Goal: Task Accomplishment & Management: Manage account settings

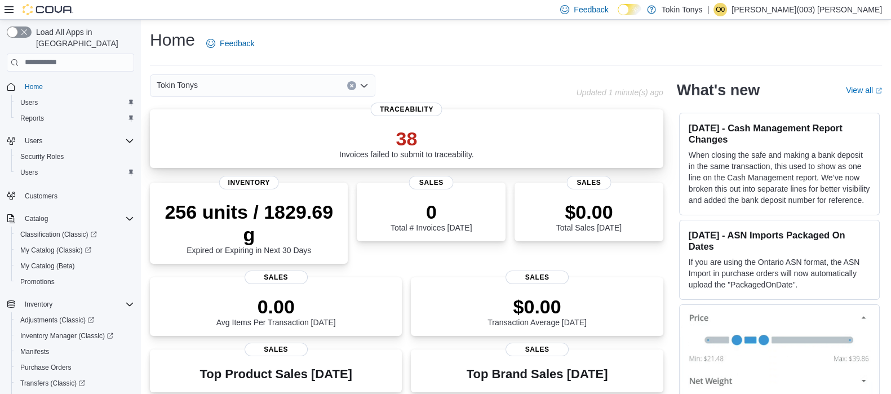
click at [327, 134] on div "38 Invoices failed to submit to traceability." at bounding box center [407, 141] width 496 height 36
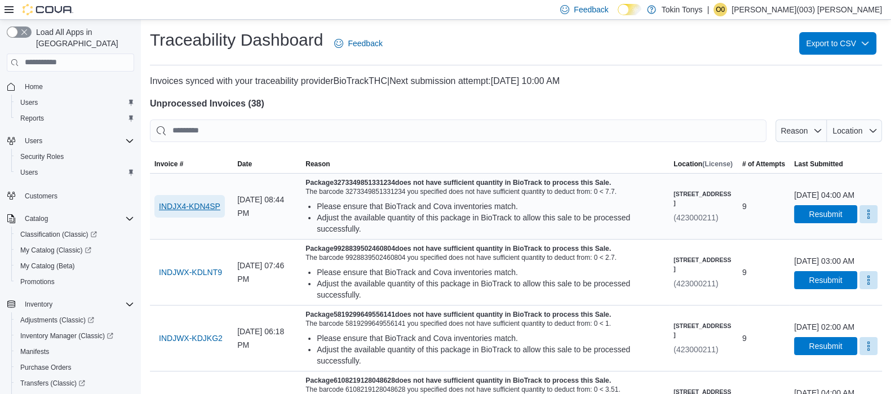
click at [194, 205] on span "INDJX4-KDN4SP" at bounding box center [189, 206] width 61 height 11
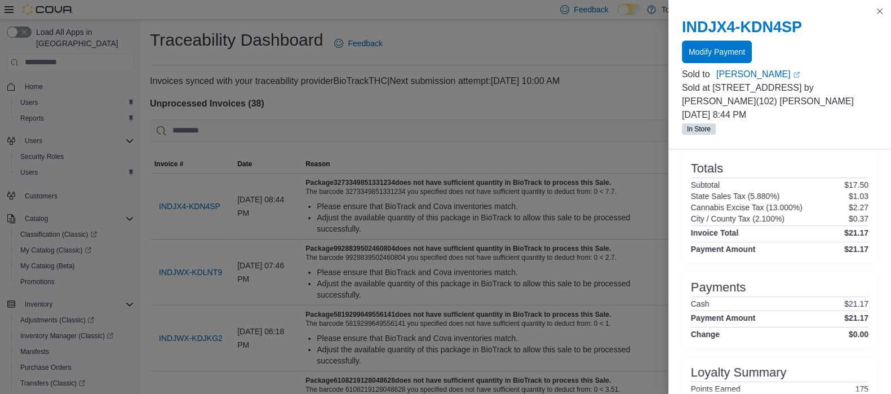
scroll to position [177, 0]
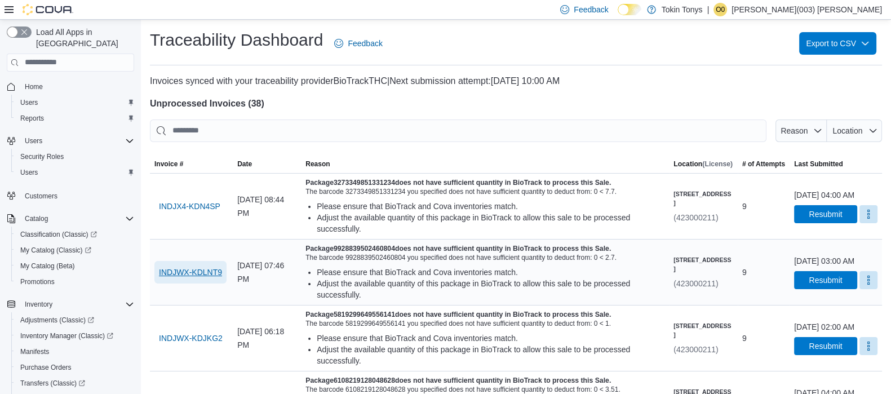
click at [182, 268] on span "INDJWX-KDLNT9" at bounding box center [190, 272] width 63 height 11
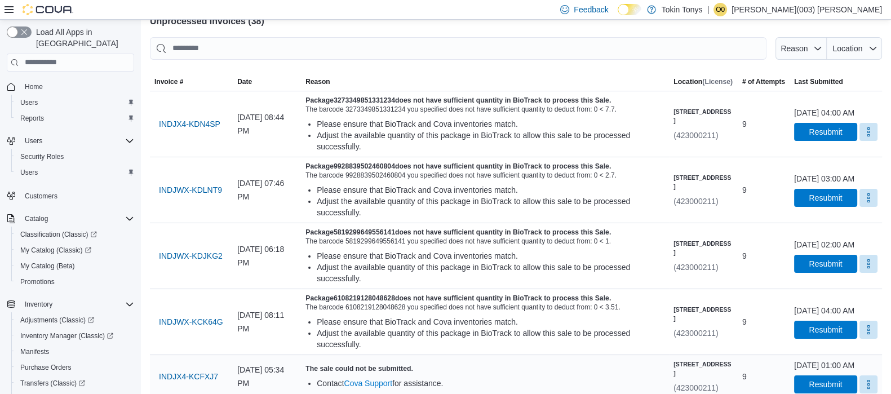
scroll to position [140, 0]
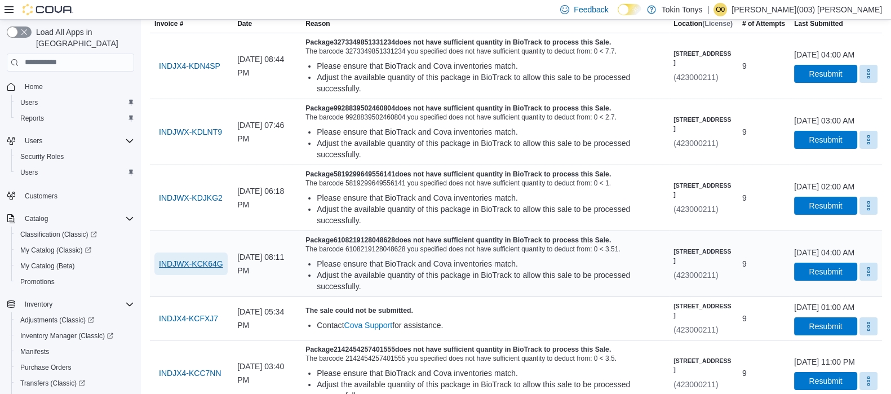
click at [211, 258] on span "INDJWX-KCK64G" at bounding box center [191, 263] width 64 height 11
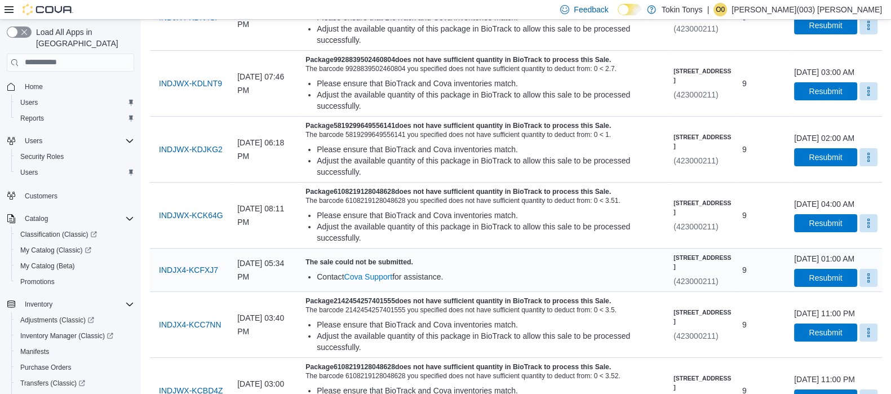
scroll to position [211, 0]
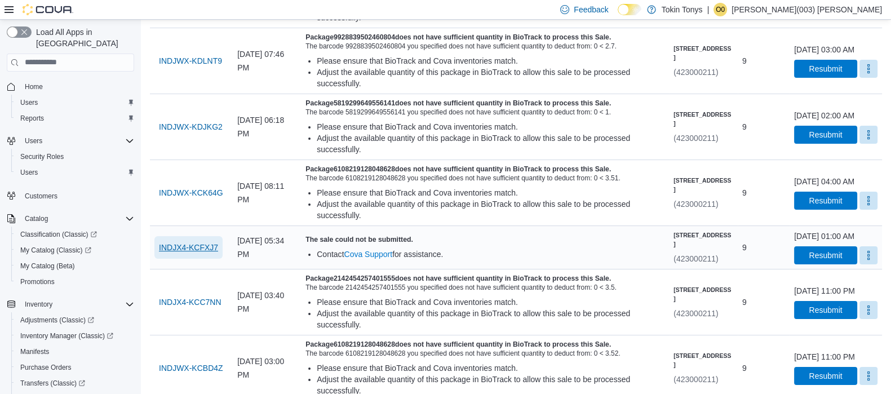
click at [196, 247] on span "INDJX4-KCFXJ7" at bounding box center [188, 247] width 59 height 11
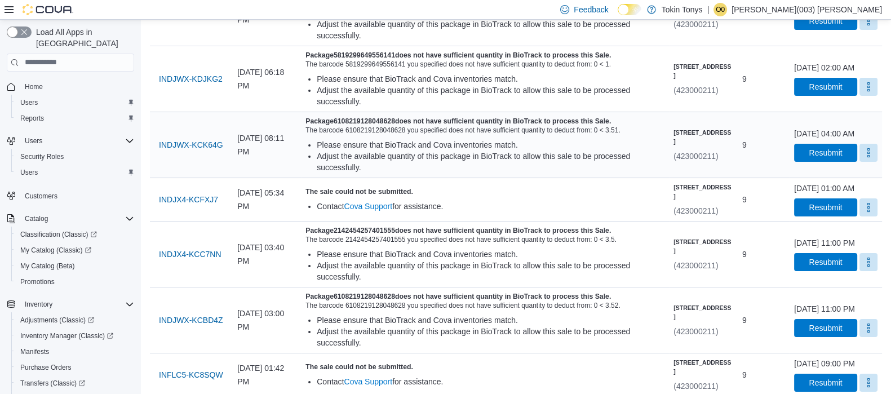
scroll to position [281, 0]
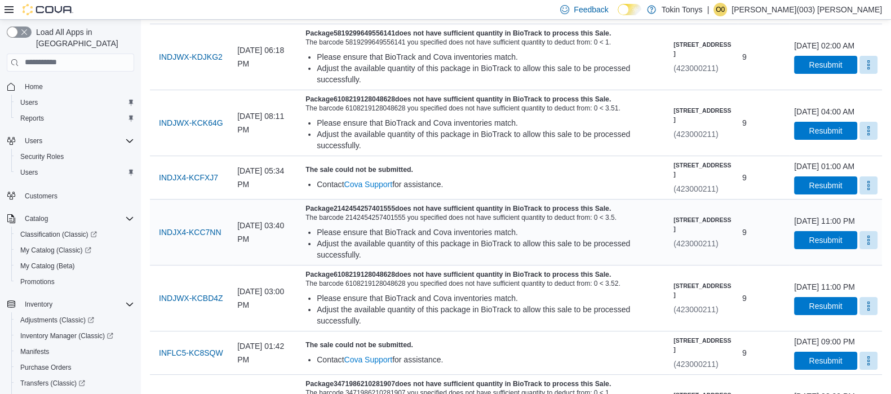
click at [182, 229] on div "INDJX4-KCC7NN" at bounding box center [191, 232] width 83 height 32
click at [202, 238] on span "INDJX4-KCC7NN" at bounding box center [190, 232] width 62 height 11
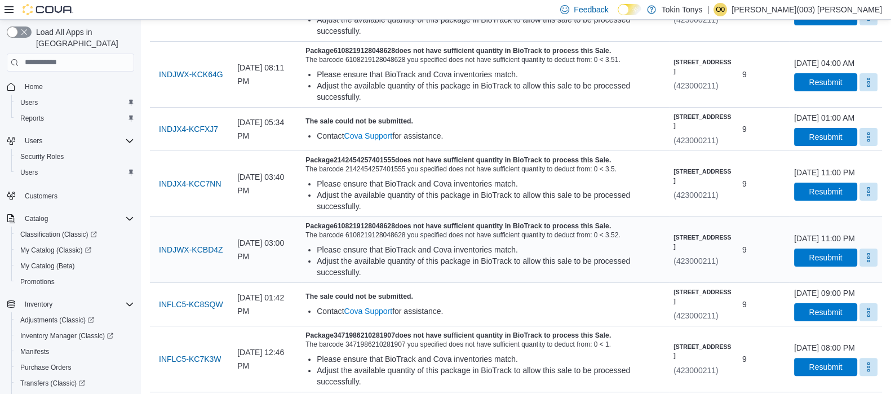
scroll to position [352, 0]
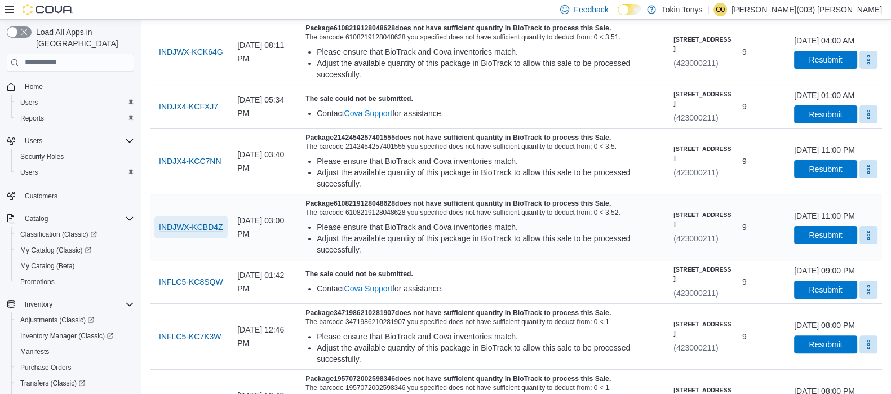
click at [202, 233] on span "INDJWX-KCBD4Z" at bounding box center [191, 227] width 64 height 11
click at [223, 288] on span "INFLC5-KC8SQW" at bounding box center [191, 282] width 64 height 23
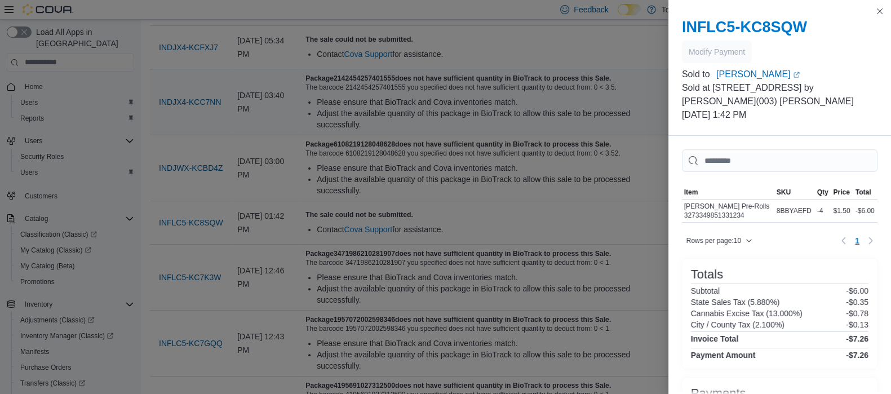
scroll to position [423, 0]
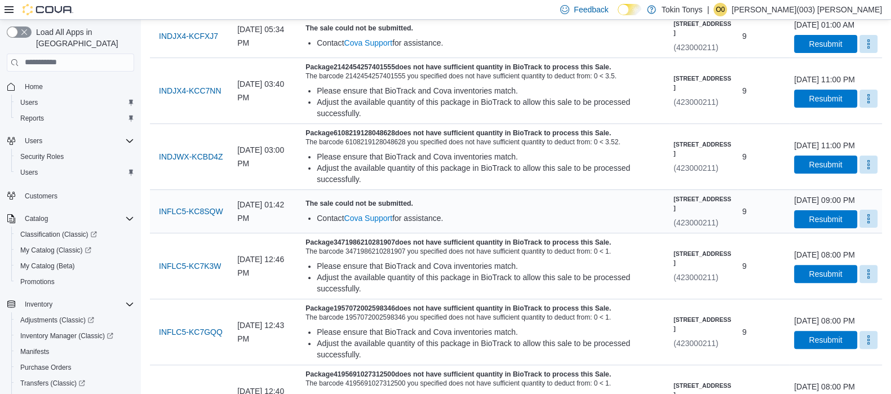
click at [860, 228] on button "More" at bounding box center [869, 219] width 18 height 18
click at [835, 264] on span "Mark as Resolved" at bounding box center [841, 268] width 63 height 11
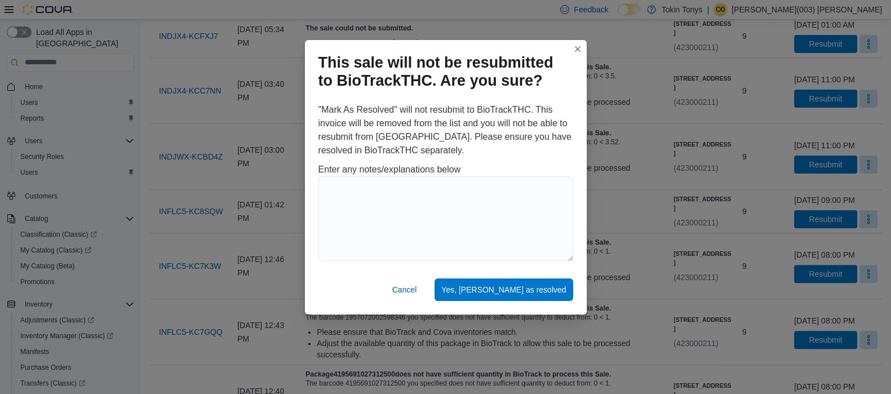
click at [314, 196] on div ""Mark As Resolved" will not resubmit to BioTrackTHC. This invoice will be remov…" at bounding box center [446, 184] width 282 height 171
click at [344, 204] on textarea at bounding box center [446, 218] width 255 height 85
click at [370, 193] on textarea "**********" at bounding box center [446, 218] width 255 height 85
drag, startPoint x: 370, startPoint y: 193, endPoint x: 368, endPoint y: 228, distance: 35.6
click at [368, 228] on textarea "**********" at bounding box center [446, 218] width 255 height 85
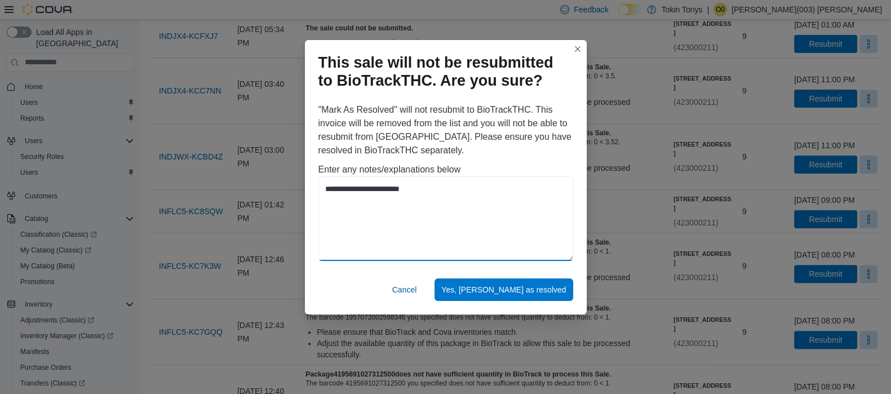
click at [395, 189] on textarea "**********" at bounding box center [446, 218] width 255 height 85
click at [376, 218] on textarea "**********" at bounding box center [446, 218] width 255 height 85
click at [331, 191] on textarea "**********" at bounding box center [446, 218] width 255 height 85
click at [429, 184] on textarea "**********" at bounding box center [446, 218] width 255 height 85
type textarea "**********"
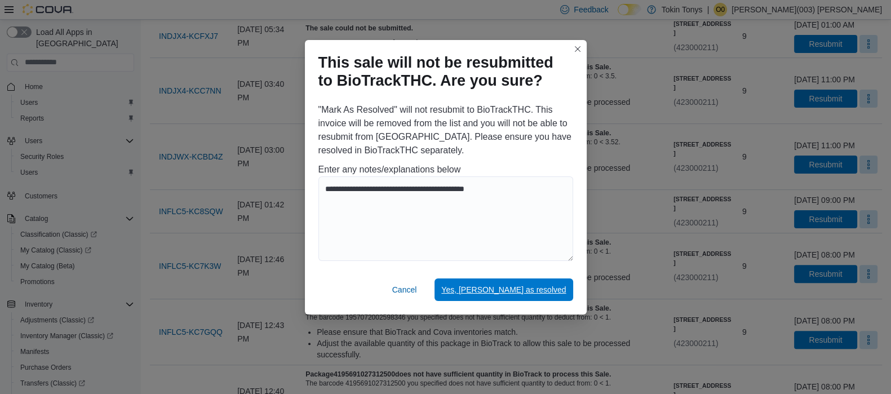
click at [540, 280] on span "Yes, mark as resolved" at bounding box center [503, 289] width 125 height 23
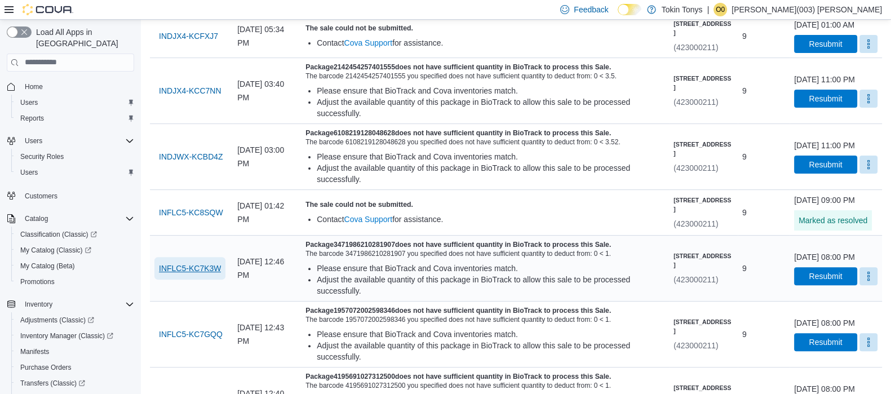
click at [192, 280] on span "INFLC5-KC7K3W" at bounding box center [190, 268] width 62 height 23
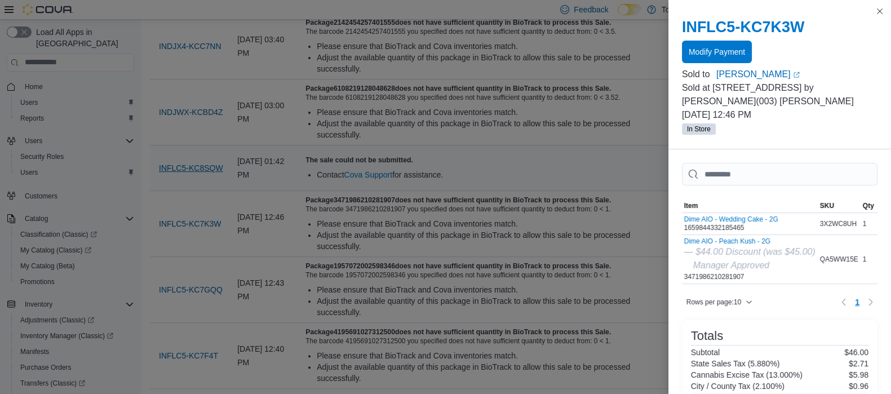
scroll to position [413, 0]
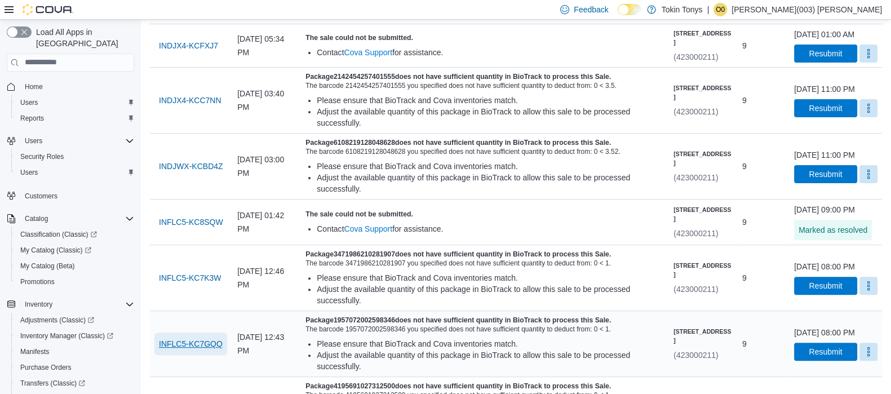
click at [175, 355] on span "INFLC5-KC7GQQ" at bounding box center [191, 344] width 64 height 23
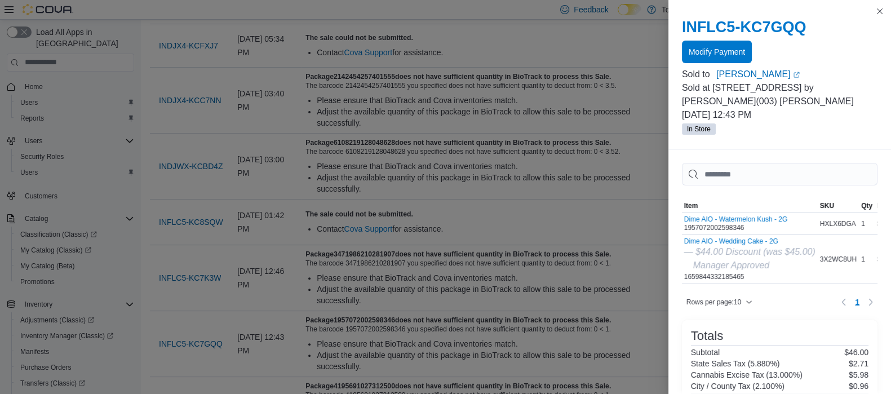
scroll to position [484, 0]
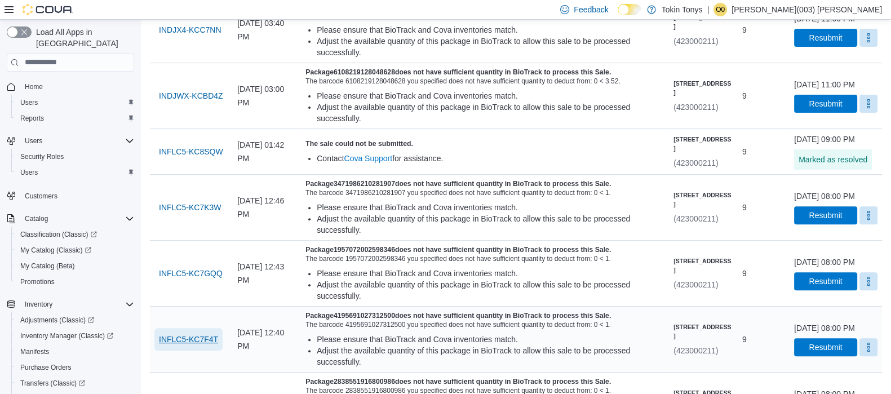
click at [183, 345] on span "INFLC5-KC7F4T" at bounding box center [188, 339] width 59 height 11
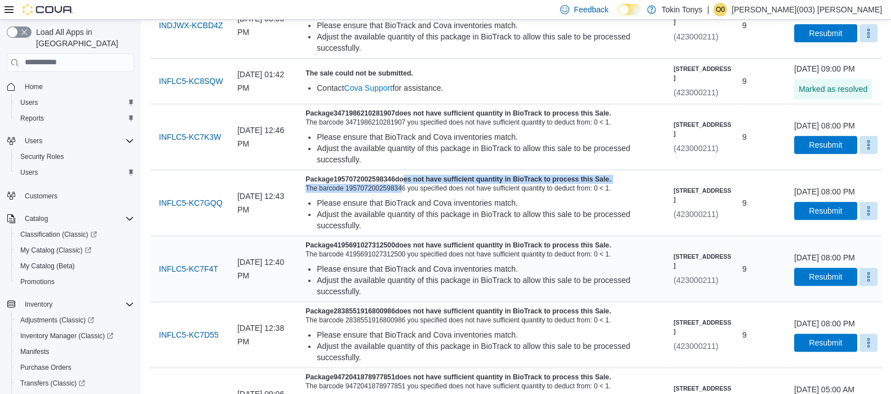
scroll to position [625, 0]
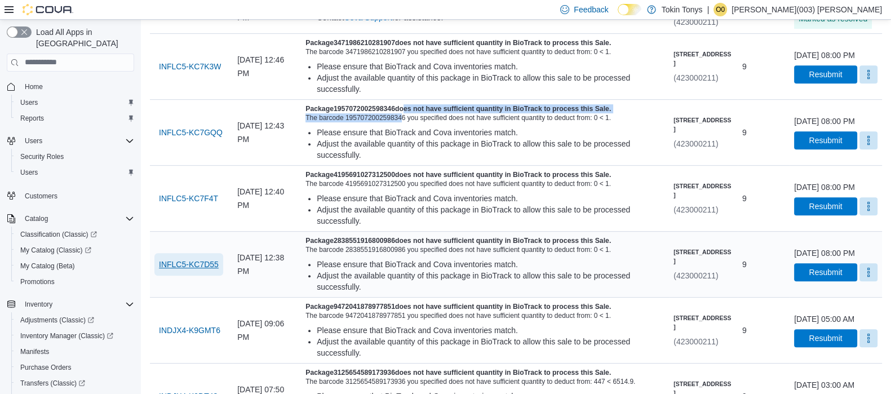
click at [204, 270] on span "INFLC5-KC7D55" at bounding box center [189, 264] width 60 height 11
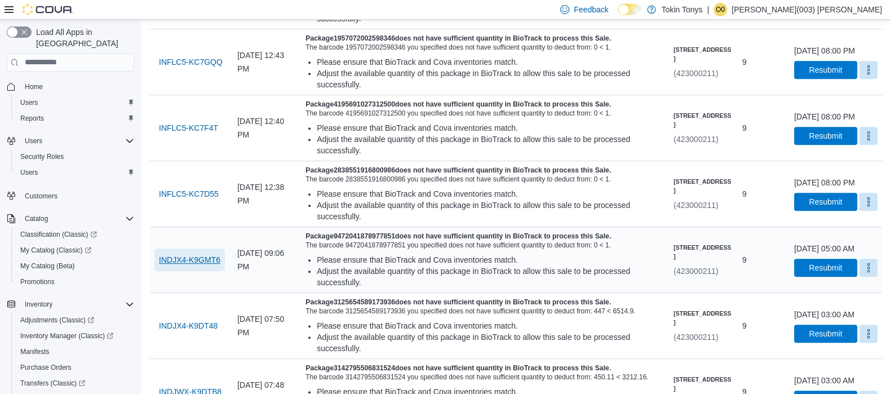
click at [215, 271] on span "INDJX4-K9GMT6" at bounding box center [189, 260] width 61 height 23
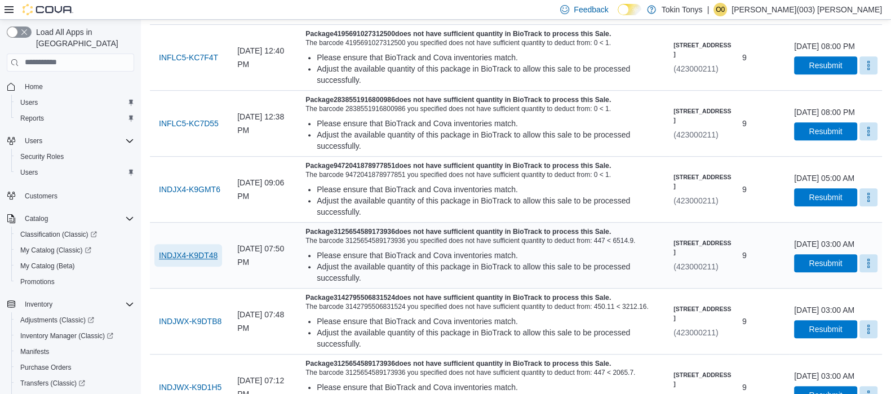
click at [201, 261] on span "INDJX4-K9DT48" at bounding box center [188, 255] width 59 height 11
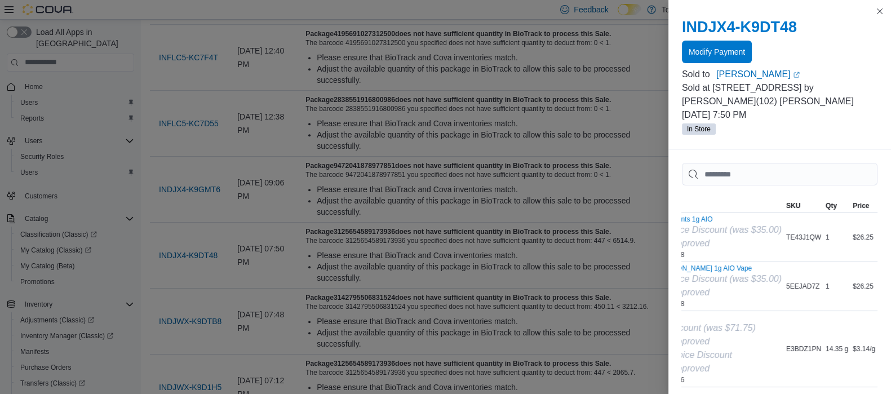
scroll to position [0, 58]
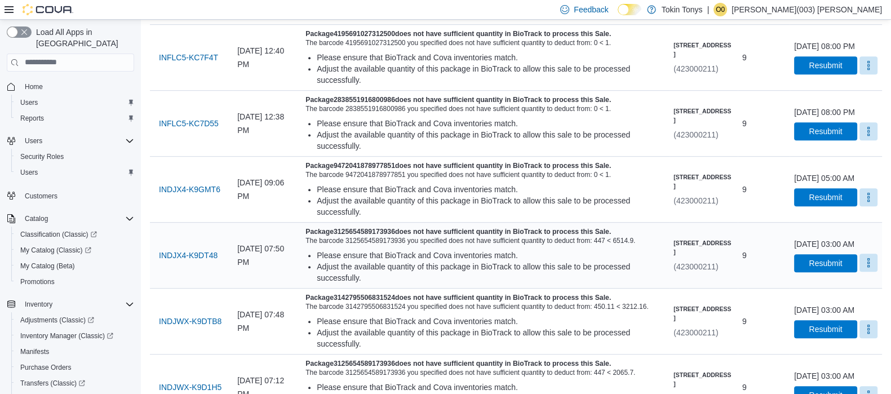
click at [863, 272] on button "More" at bounding box center [869, 263] width 18 height 18
click at [852, 317] on span "Mark as Resolved" at bounding box center [841, 322] width 63 height 11
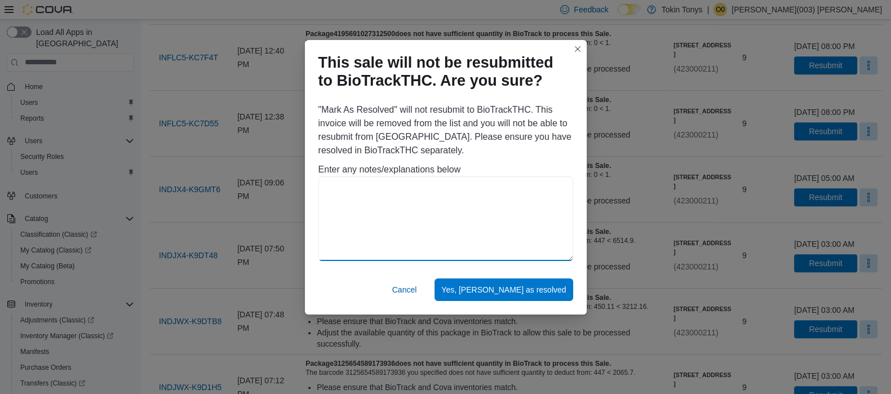
click at [412, 182] on textarea at bounding box center [446, 218] width 255 height 85
click at [412, 188] on textarea "**********" at bounding box center [446, 218] width 255 height 85
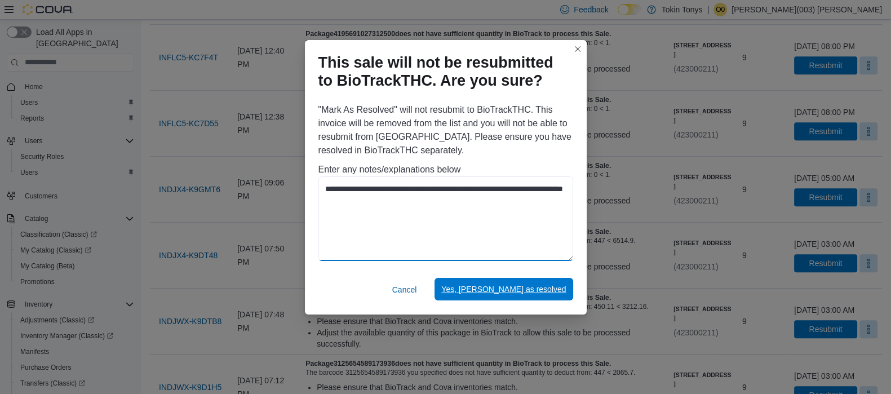
type textarea "**********"
click at [523, 291] on span "Yes, mark as resolved" at bounding box center [503, 289] width 125 height 11
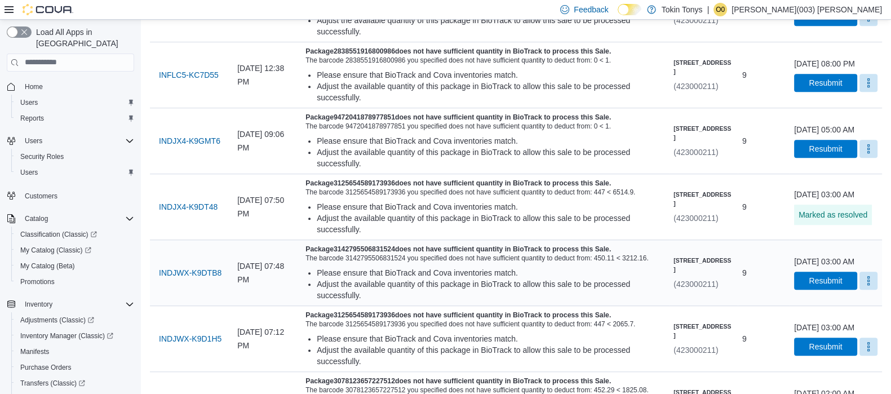
scroll to position [836, 0]
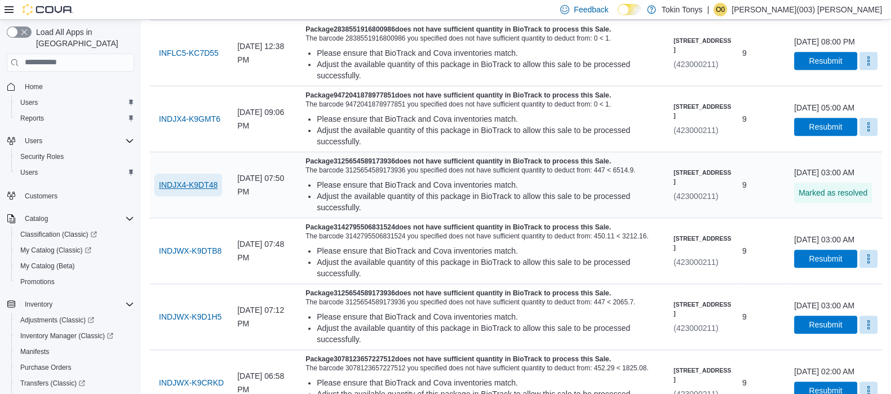
click at [203, 191] on span "INDJX4-K9DT48" at bounding box center [188, 184] width 59 height 11
click at [201, 256] on span "INDJWX-K9DTB8" at bounding box center [190, 250] width 63 height 11
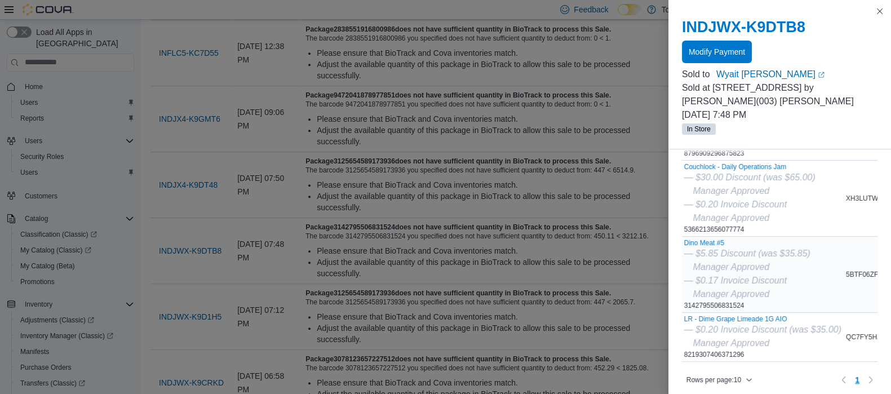
scroll to position [140, 0]
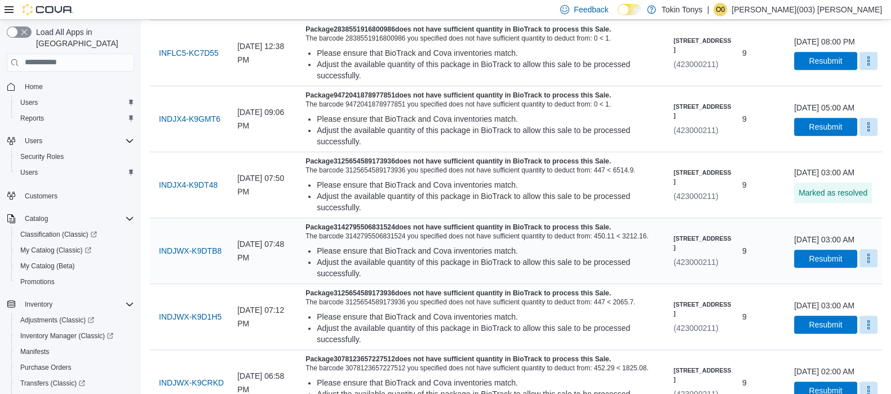
click at [862, 267] on button "More" at bounding box center [869, 258] width 18 height 18
click at [858, 314] on div "You are in a dialog. Press Escape, or tap/click outside the dialog to close. Ma…" at bounding box center [841, 326] width 81 height 29
click at [857, 317] on button "Mark as Resolved" at bounding box center [842, 327] width 72 height 20
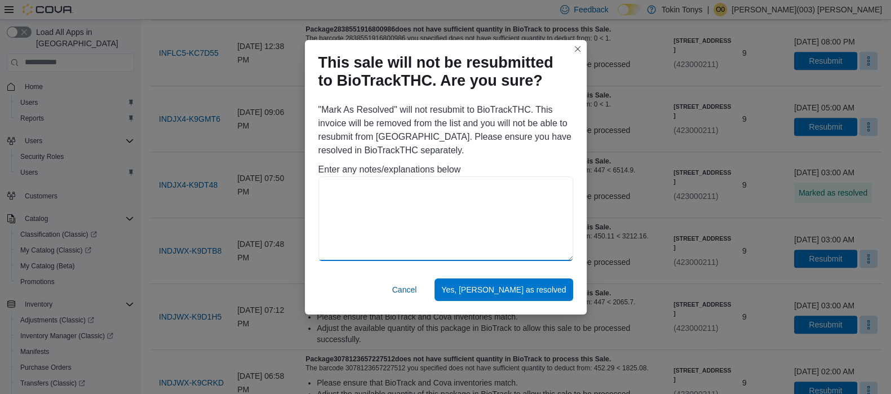
click at [476, 210] on textarea at bounding box center [446, 218] width 255 height 85
click at [372, 202] on textarea "**********" at bounding box center [446, 218] width 255 height 85
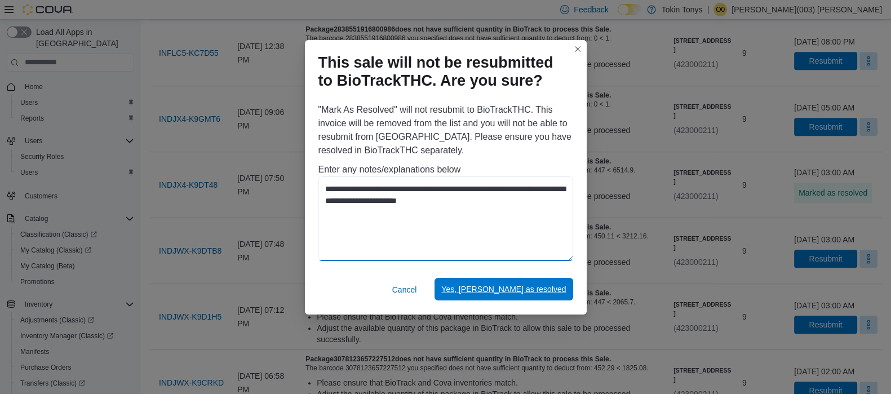
type textarea "**********"
click at [530, 297] on span "Yes, mark as resolved" at bounding box center [503, 289] width 125 height 23
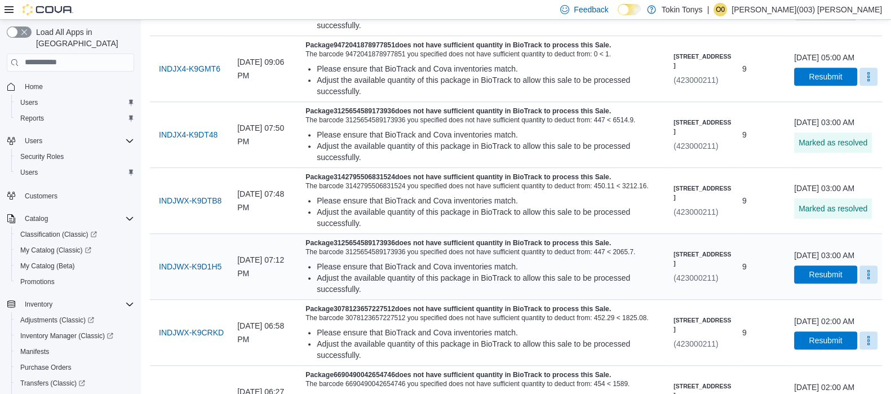
scroll to position [906, 0]
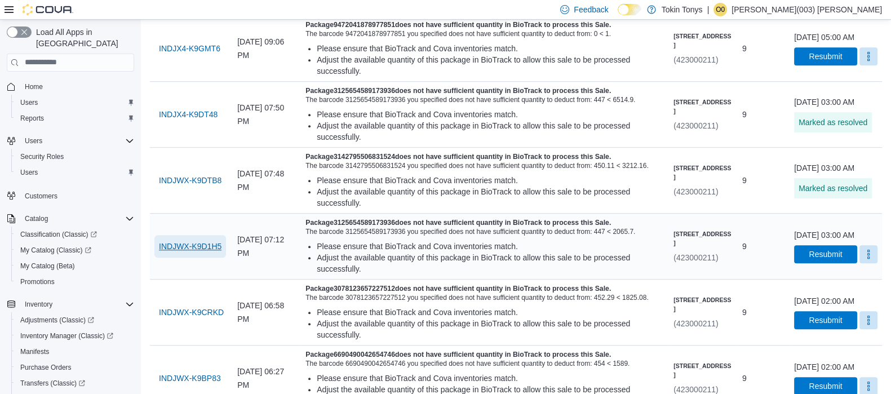
click at [192, 252] on span "INDJWX-K9D1H5" at bounding box center [190, 246] width 63 height 11
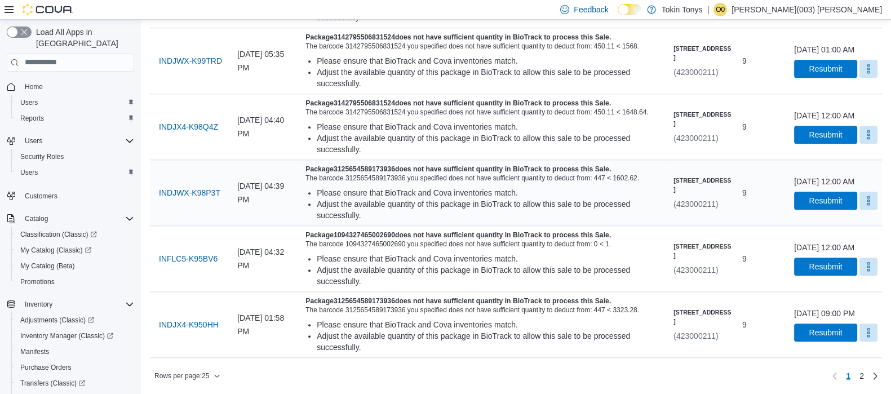
scroll to position [1541, 0]
click at [203, 247] on span "INFLC5-K95BV6" at bounding box center [188, 258] width 59 height 23
click at [204, 187] on span "INDJWX-K98P3T" at bounding box center [189, 192] width 61 height 11
click at [215, 132] on span "INDJX4-K98Q4Z" at bounding box center [188, 126] width 59 height 11
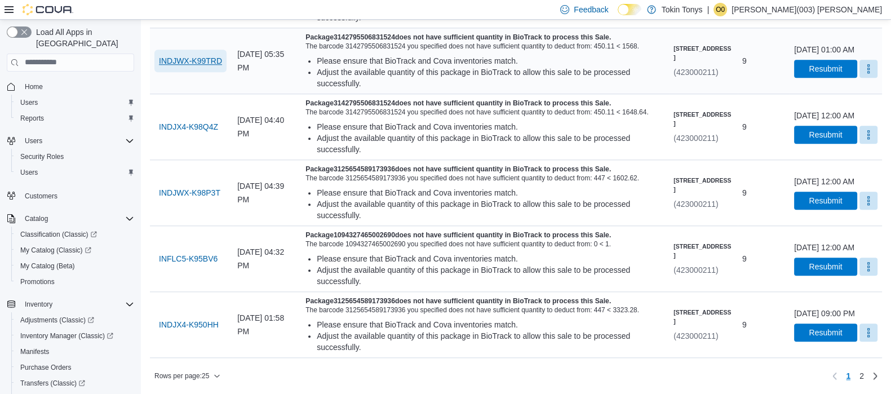
click at [181, 67] on span "INDJWX-K99TRD" at bounding box center [190, 60] width 63 height 11
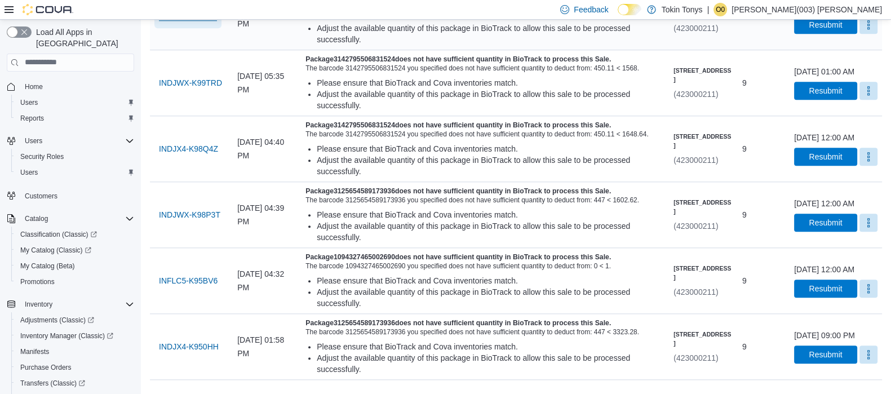
click at [205, 23] on span "INDJX4-K99ZLX" at bounding box center [188, 16] width 58 height 11
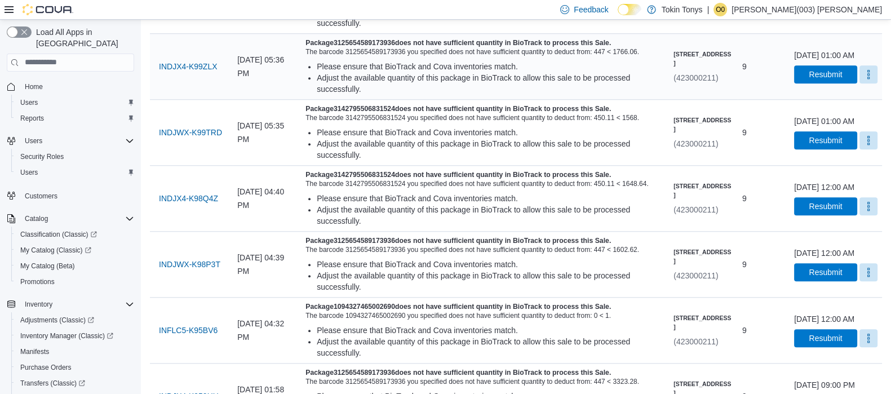
scroll to position [1329, 0]
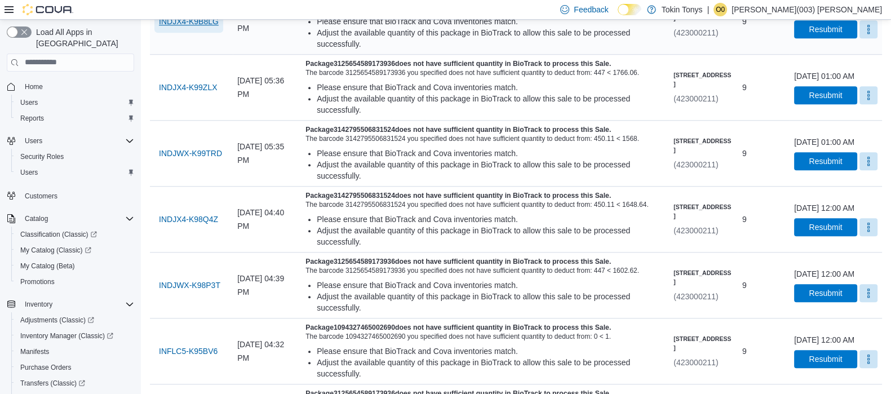
click at [178, 27] on span "INDJX4-K9B8LG" at bounding box center [189, 21] width 60 height 11
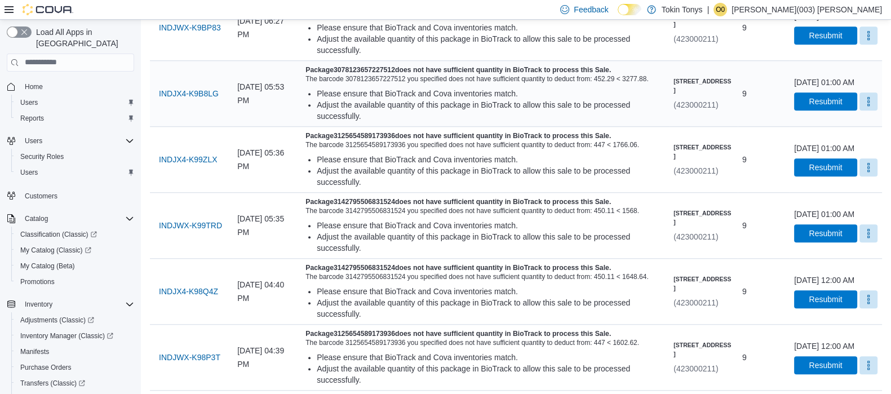
scroll to position [1118, 0]
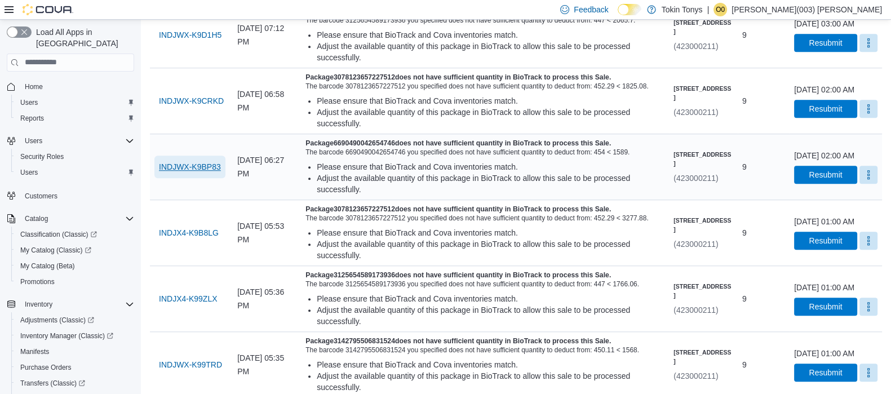
click at [183, 178] on span "INDJWX-K9BP83" at bounding box center [190, 167] width 62 height 23
click at [180, 112] on span "INDJWX-K9CRKD" at bounding box center [191, 101] width 65 height 23
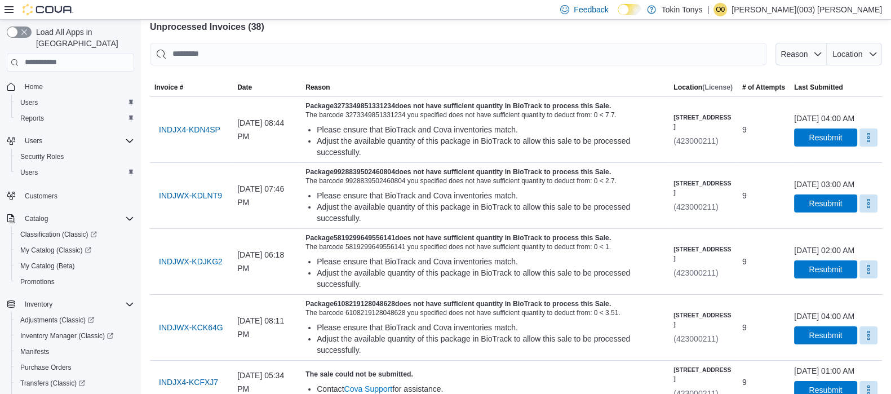
scroll to position [0, 0]
